Goal: Task Accomplishment & Management: Use online tool/utility

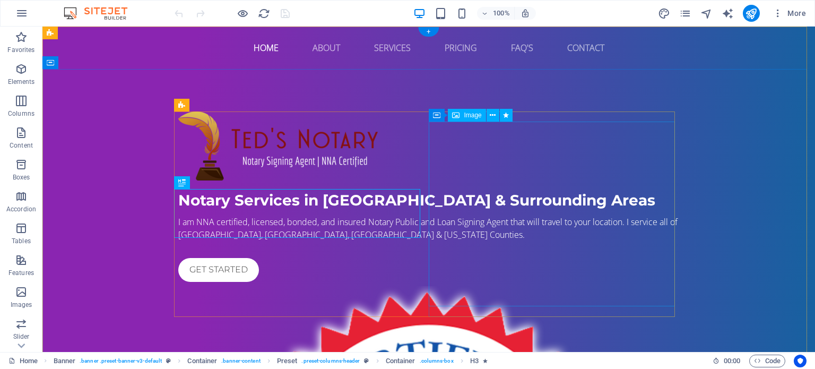
click at [456, 114] on icon at bounding box center [455, 115] width 7 height 13
click at [471, 116] on span "Image" at bounding box center [473, 115] width 18 height 6
select select "%"
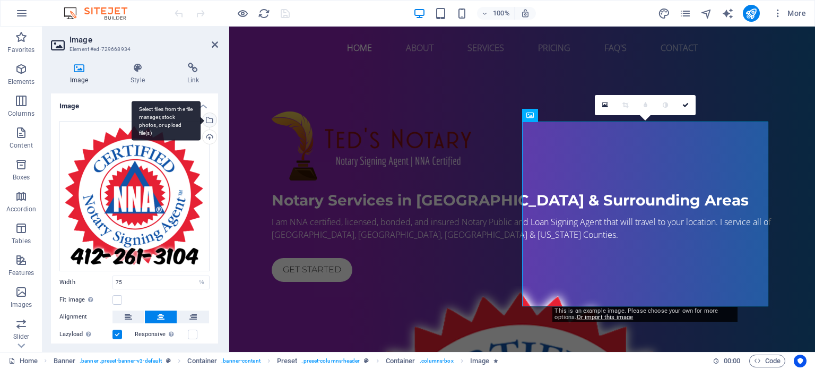
click at [208, 118] on div "Select files from the file manager, stock photos, or upload file(s)" at bounding box center [209, 121] width 16 height 16
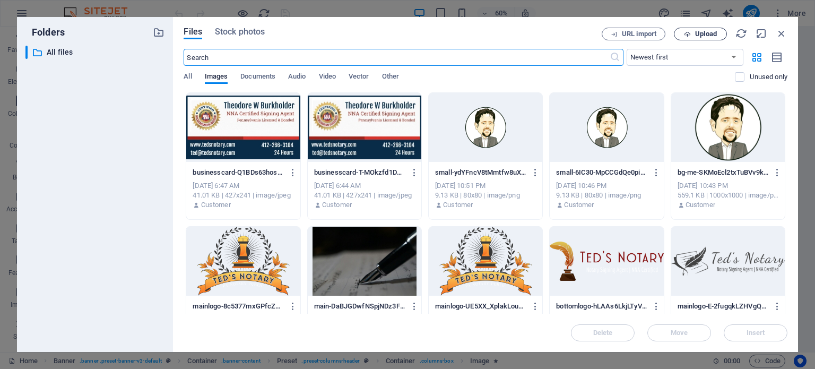
click at [703, 31] on span "Upload" at bounding box center [706, 34] width 22 height 6
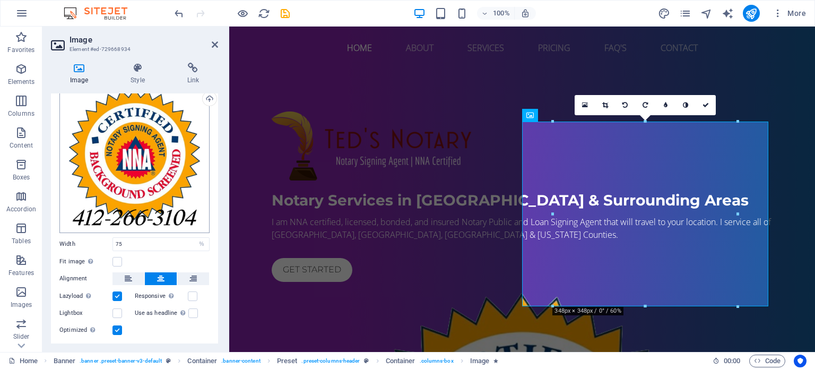
scroll to position [53, 0]
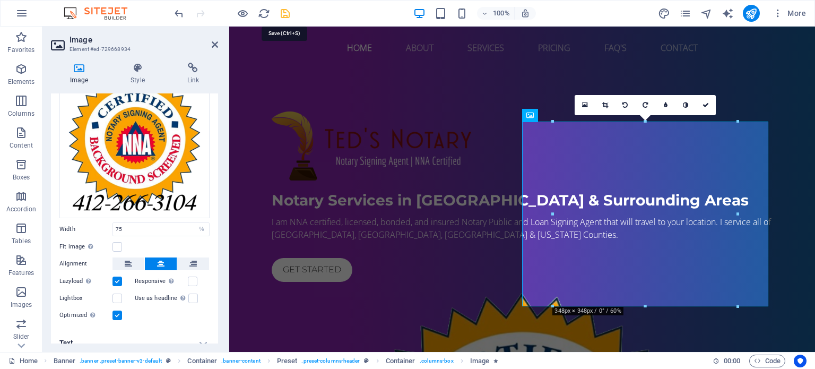
click at [282, 13] on icon "save" at bounding box center [285, 13] width 12 height 12
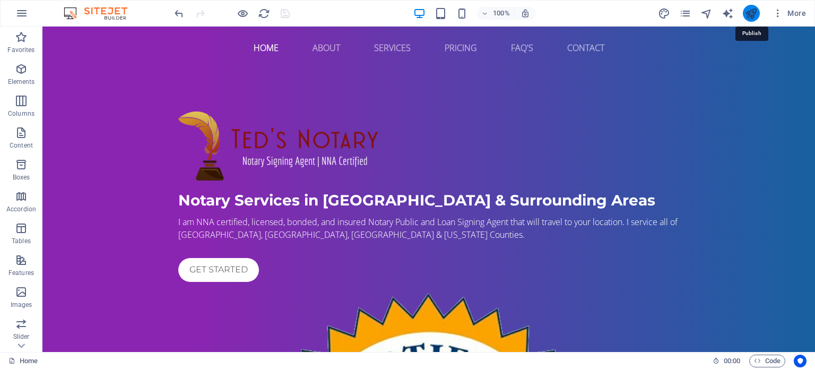
click at [753, 15] on icon "publish" at bounding box center [751, 13] width 12 height 12
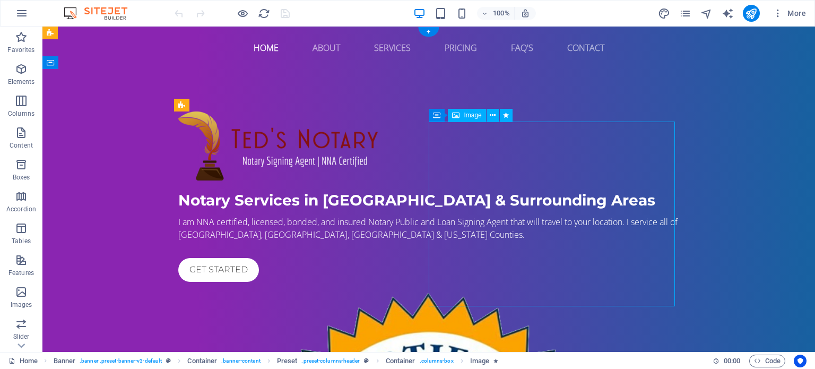
select select "%"
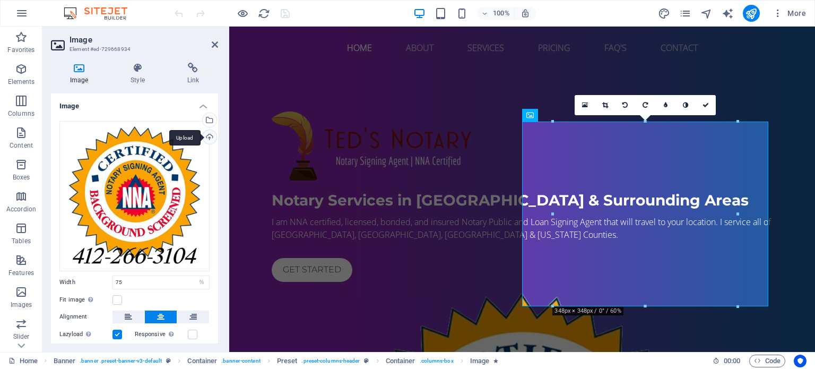
click at [208, 136] on div "Upload" at bounding box center [209, 138] width 16 height 16
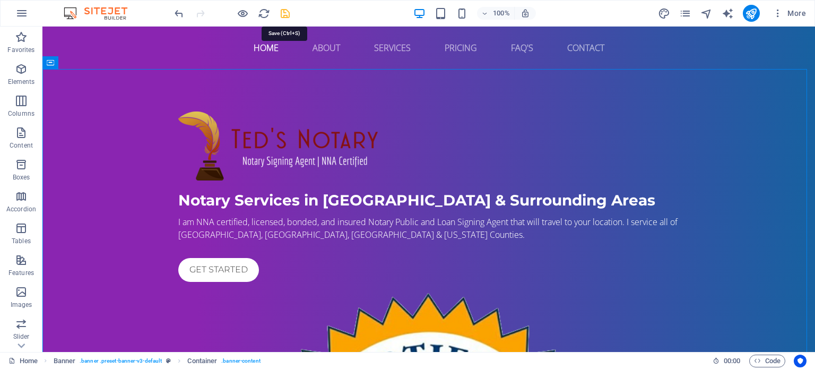
click at [284, 16] on icon "save" at bounding box center [285, 13] width 12 height 12
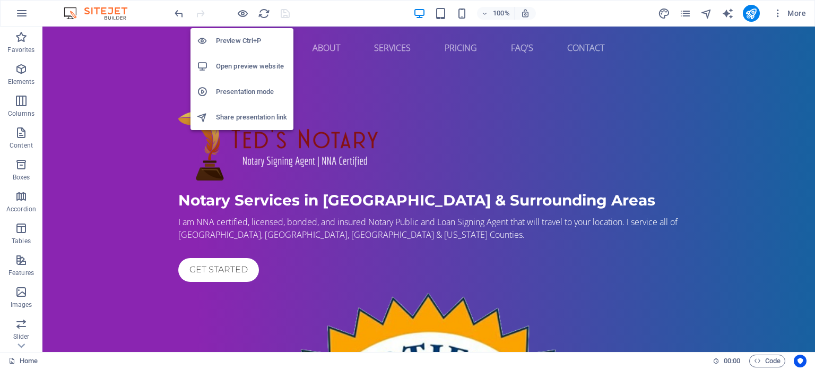
click at [244, 38] on h6 "Preview Ctrl+P" at bounding box center [251, 40] width 71 height 13
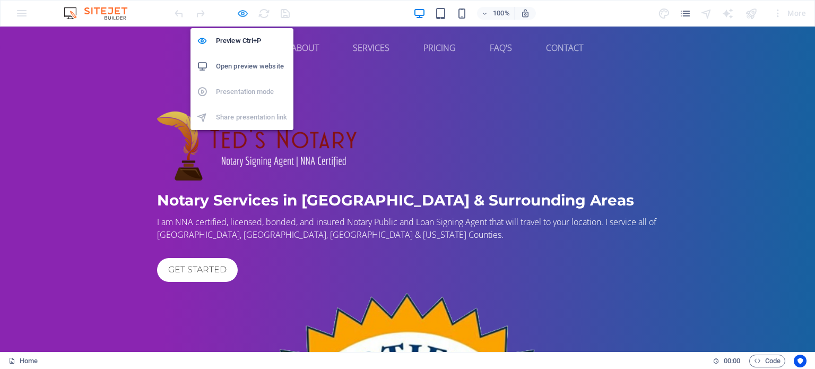
click at [244, 12] on icon "button" at bounding box center [243, 13] width 12 height 12
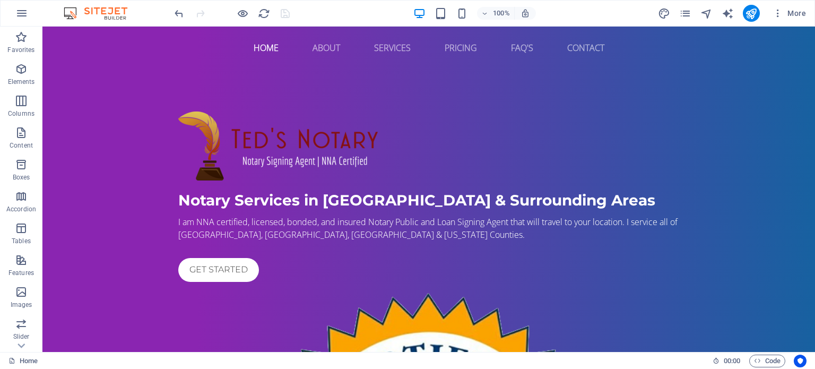
click at [284, 11] on div at bounding box center [231, 13] width 119 height 17
click at [752, 16] on icon "publish" at bounding box center [751, 13] width 12 height 12
